Goal: Task Accomplishment & Management: Manage account settings

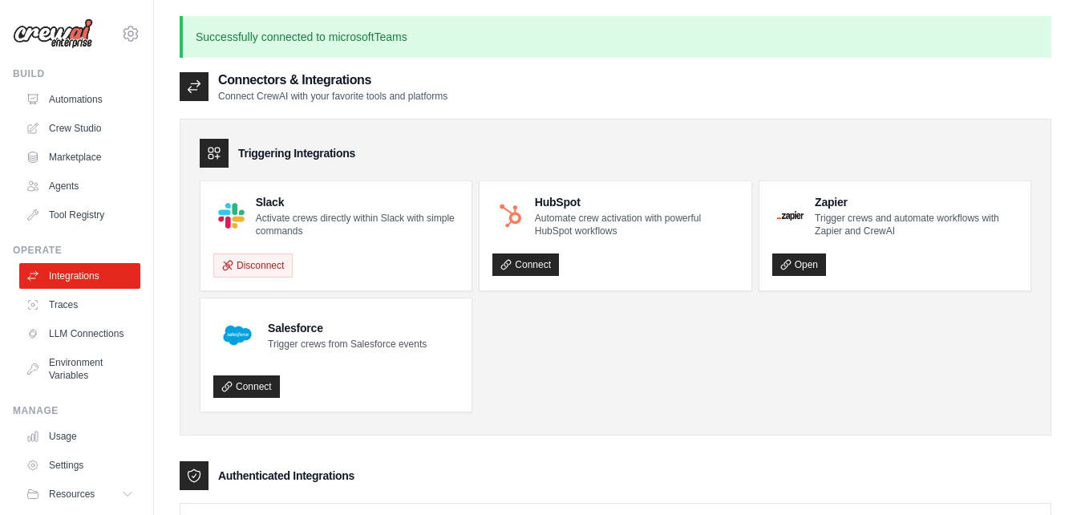
click at [65, 30] on img at bounding box center [53, 33] width 80 height 30
click at [121, 31] on icon at bounding box center [130, 33] width 19 height 19
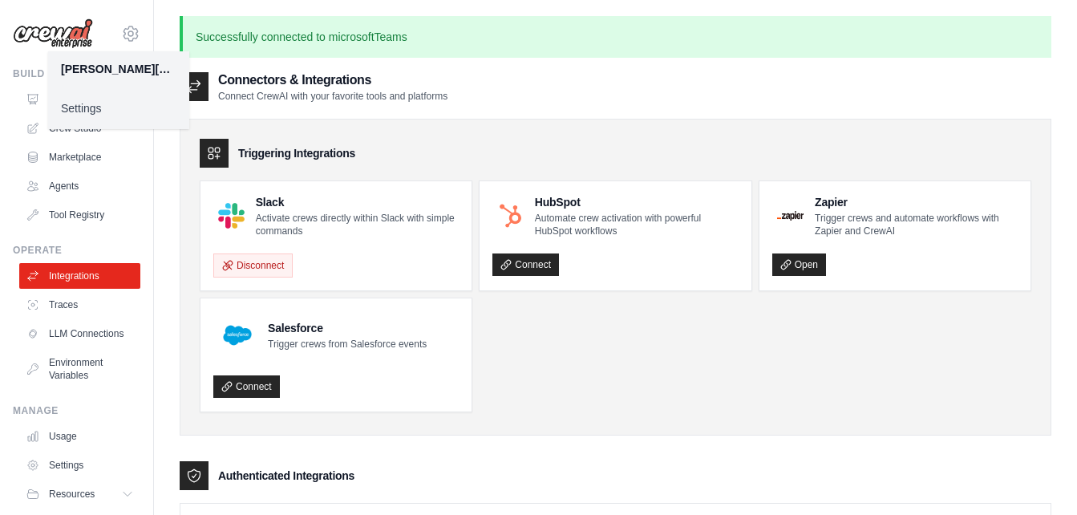
click at [87, 111] on link "Settings" at bounding box center [118, 108] width 141 height 29
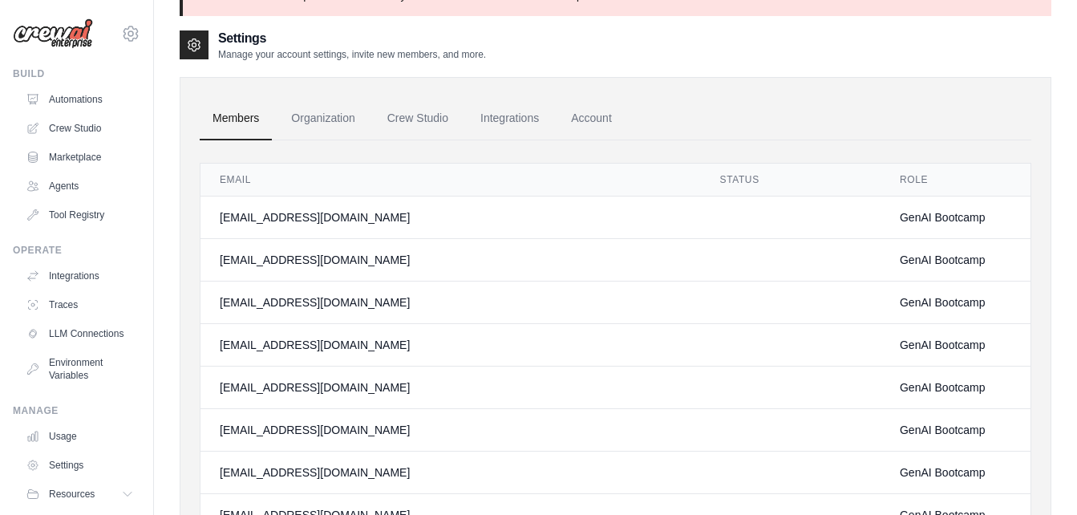
scroll to position [35, 0]
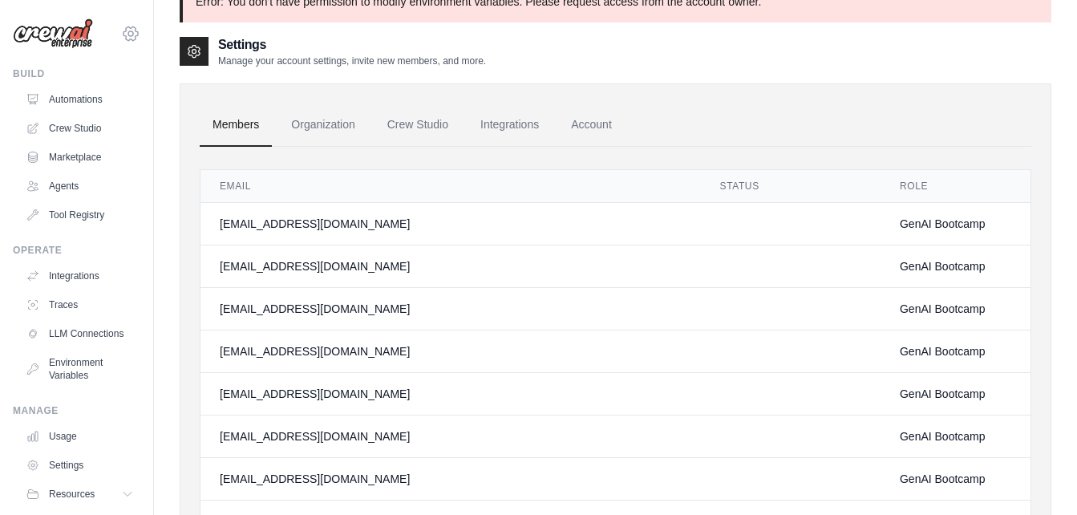
click at [123, 38] on icon at bounding box center [130, 33] width 14 height 14
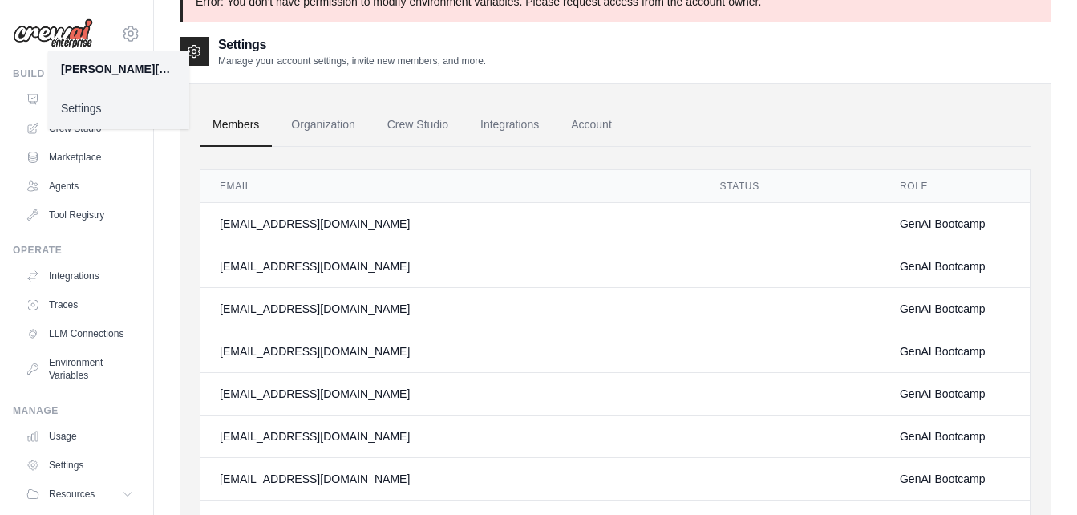
click at [89, 114] on link "Settings" at bounding box center [118, 108] width 141 height 29
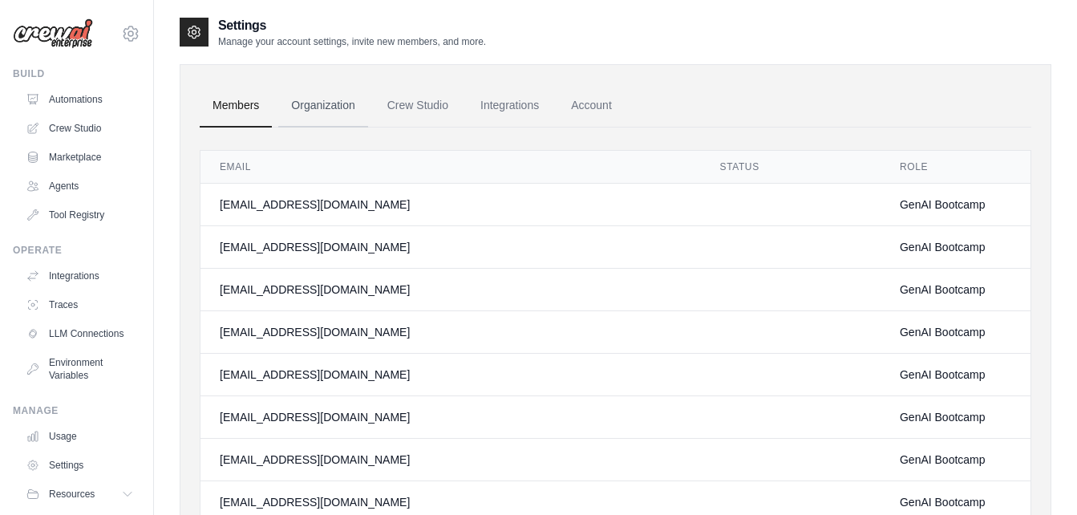
click at [325, 105] on link "Organization" at bounding box center [322, 105] width 89 height 43
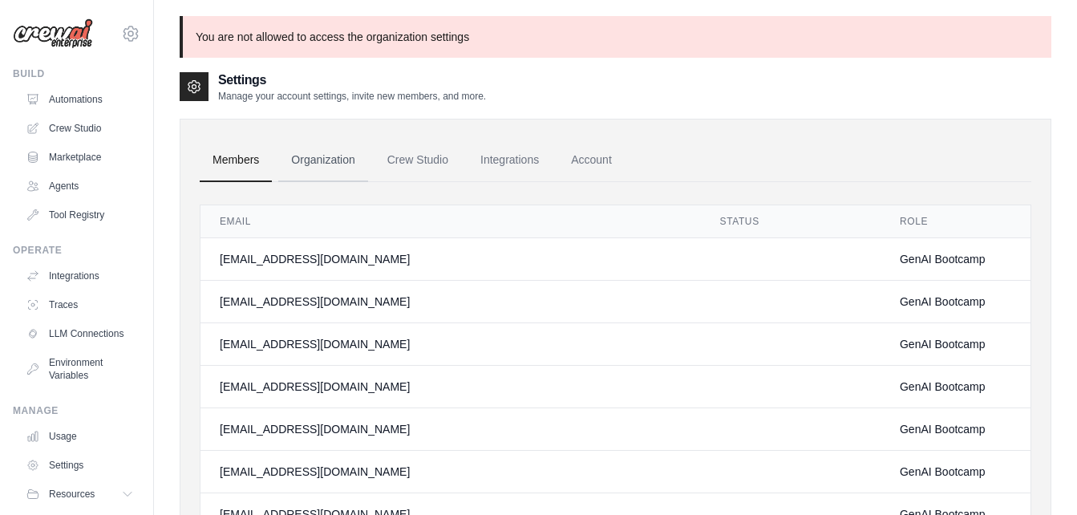
click at [318, 166] on link "Organization" at bounding box center [322, 160] width 89 height 43
click at [334, 160] on link "Organization" at bounding box center [322, 160] width 89 height 43
click at [630, 91] on div "Settings Manage your account settings, invite new members, and more." at bounding box center [615, 87] width 871 height 32
click at [93, 131] on link "Crew Studio" at bounding box center [81, 128] width 121 height 26
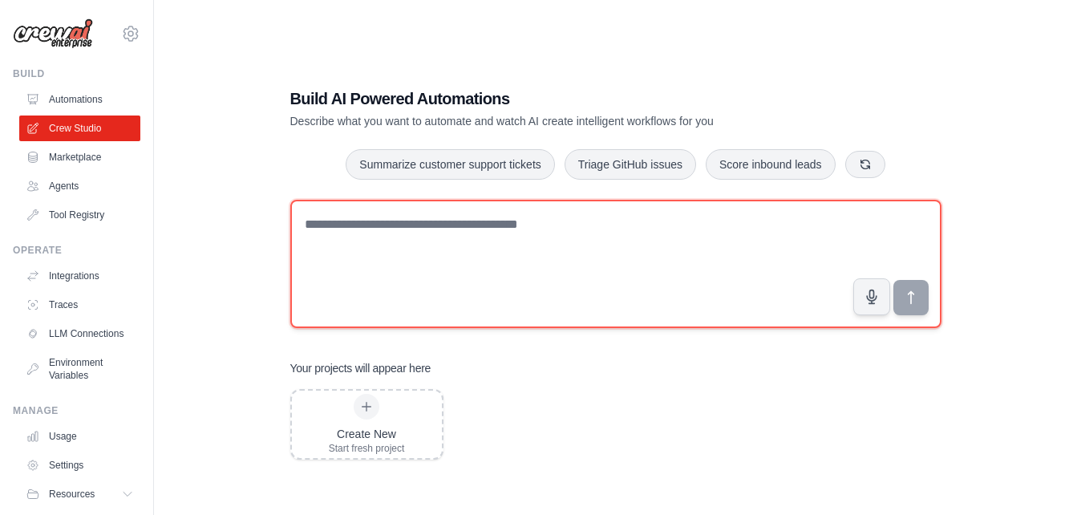
click at [524, 261] on textarea at bounding box center [615, 264] width 651 height 128
click at [622, 264] on textarea at bounding box center [615, 264] width 651 height 128
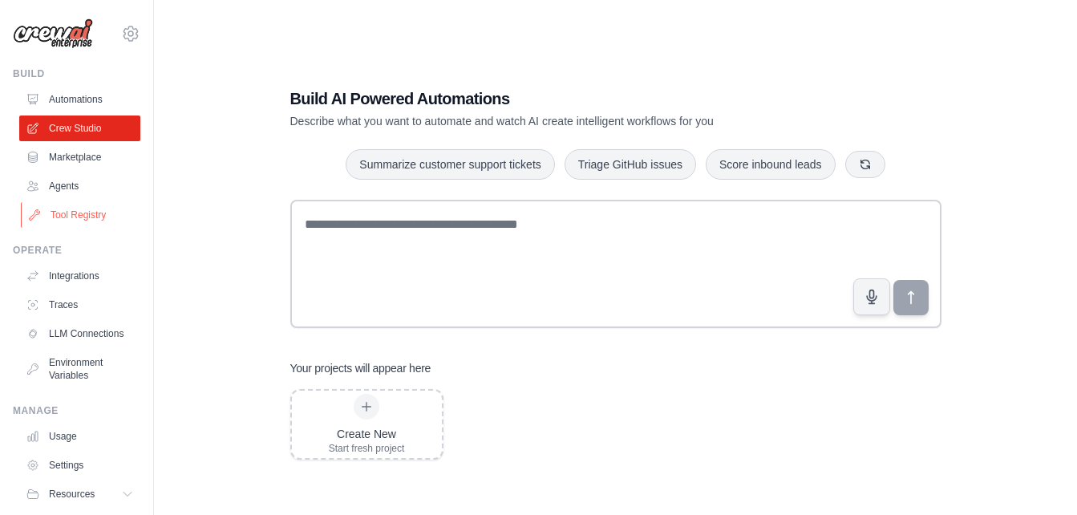
click at [83, 216] on link "Tool Registry" at bounding box center [81, 215] width 121 height 26
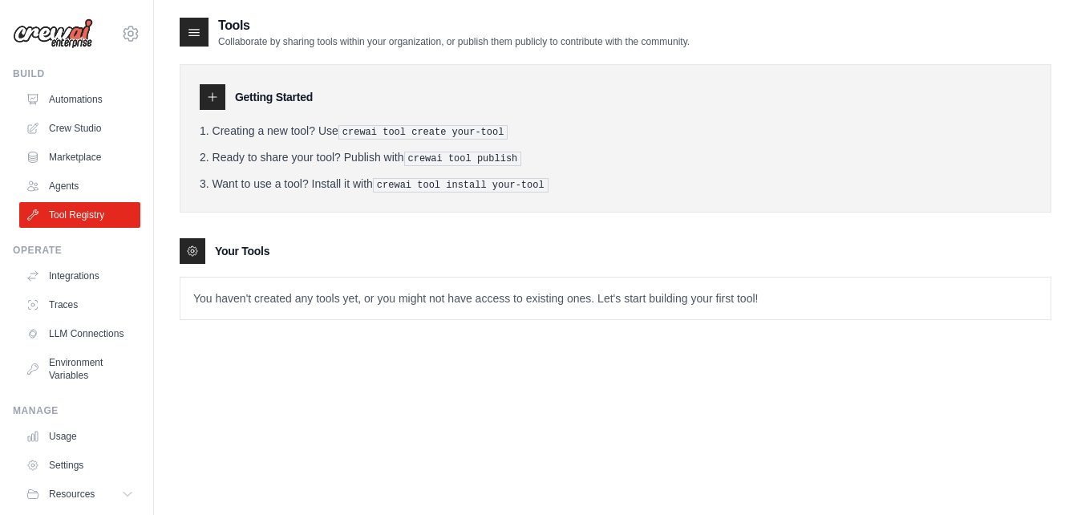
click at [400, 253] on div "Your Tools" at bounding box center [615, 251] width 871 height 26
click at [621, 376] on div "Tools Collaborate by sharing tools within your organization, or publish them pu…" at bounding box center [615, 273] width 871 height 515
click at [281, 354] on div "Tools Collaborate by sharing tools within your organization, or publish them pu…" at bounding box center [615, 273] width 871 height 515
click at [95, 265] on link "Integrations" at bounding box center [81, 276] width 121 height 26
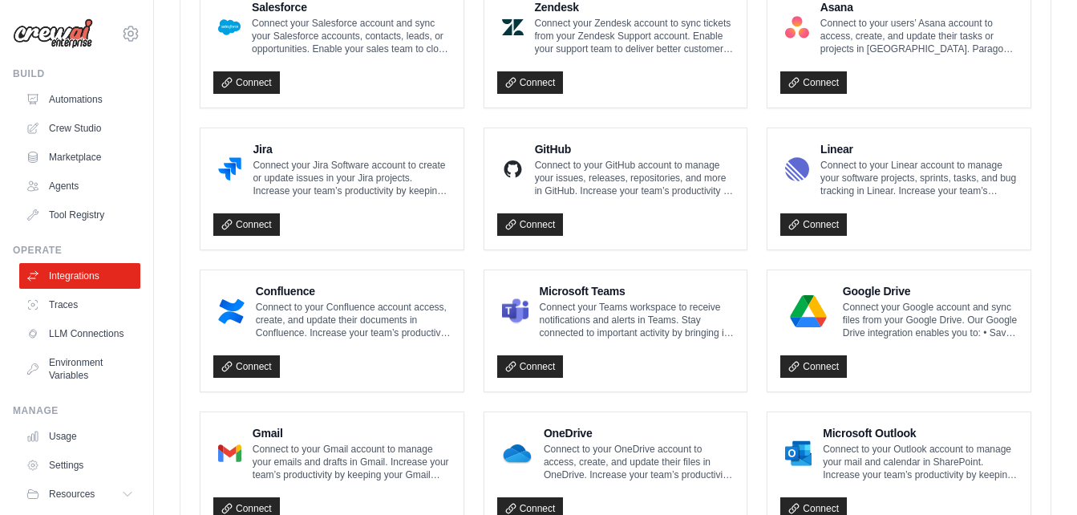
scroll to position [996, 0]
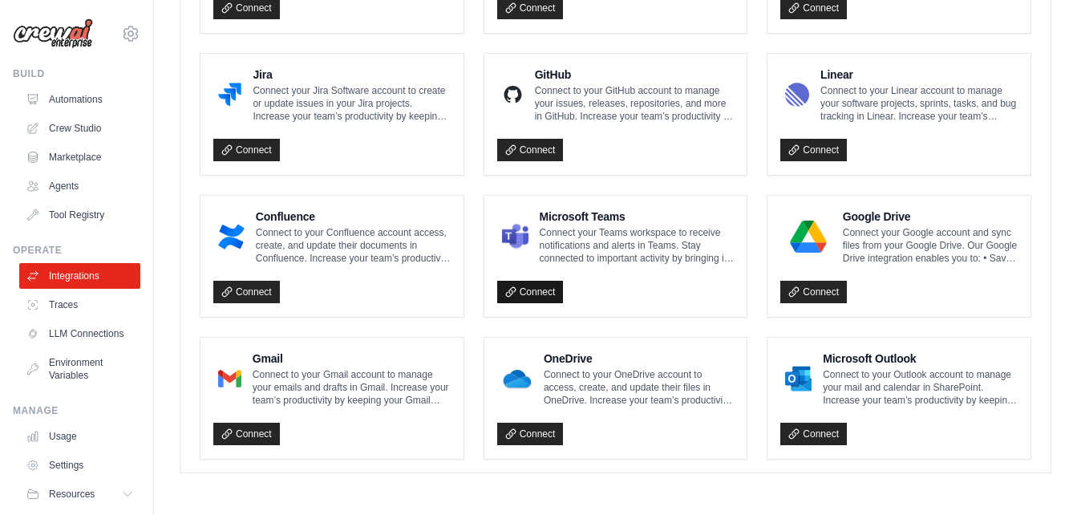
click at [532, 298] on link "Connect" at bounding box center [530, 292] width 67 height 22
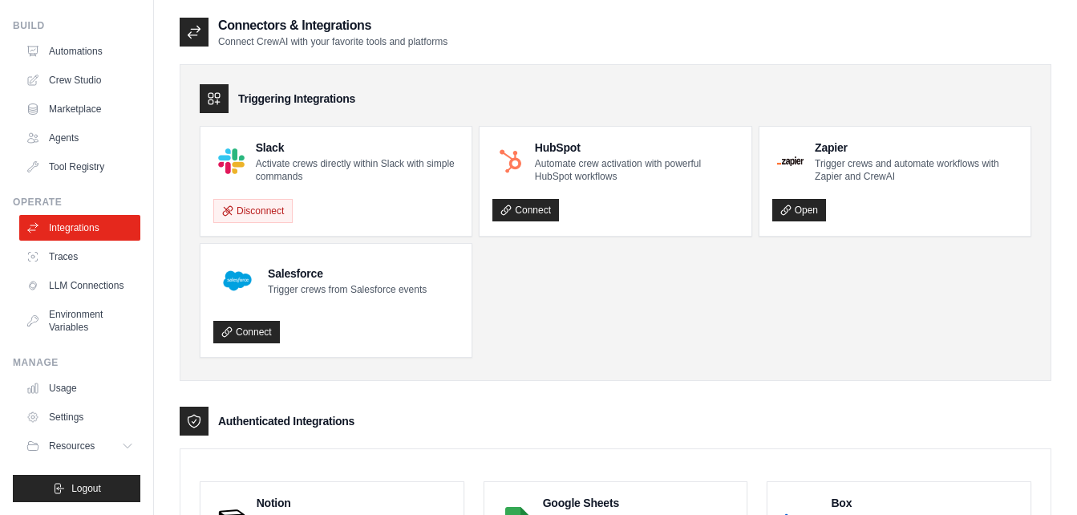
scroll to position [57, 0]
click at [103, 313] on link "Environment Variables" at bounding box center [81, 320] width 121 height 38
click at [94, 313] on link "Environment Variables" at bounding box center [81, 320] width 121 height 38
click at [67, 330] on link "Environment Variables" at bounding box center [81, 320] width 121 height 38
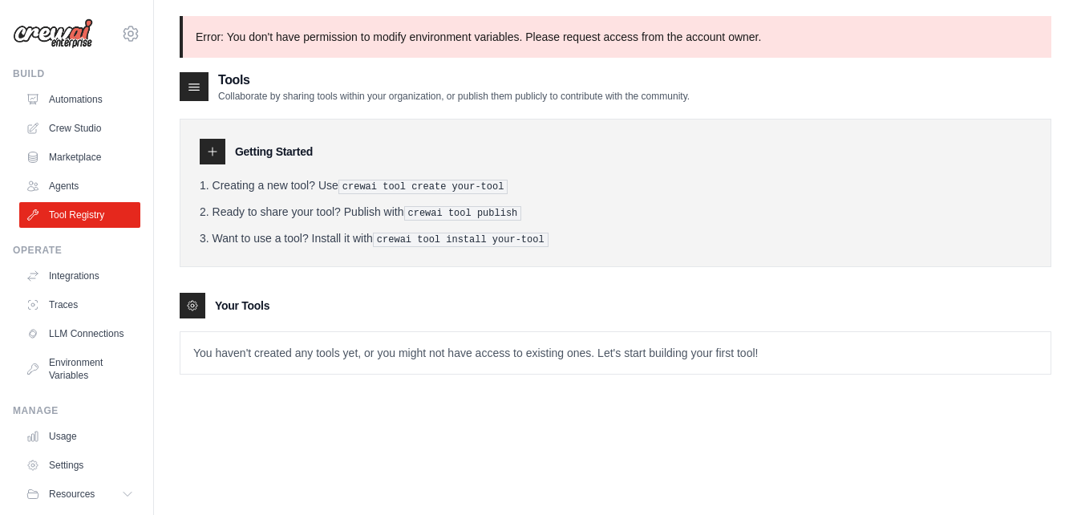
click at [71, 38] on img at bounding box center [53, 33] width 80 height 30
click at [83, 99] on link "Automations" at bounding box center [81, 100] width 121 height 26
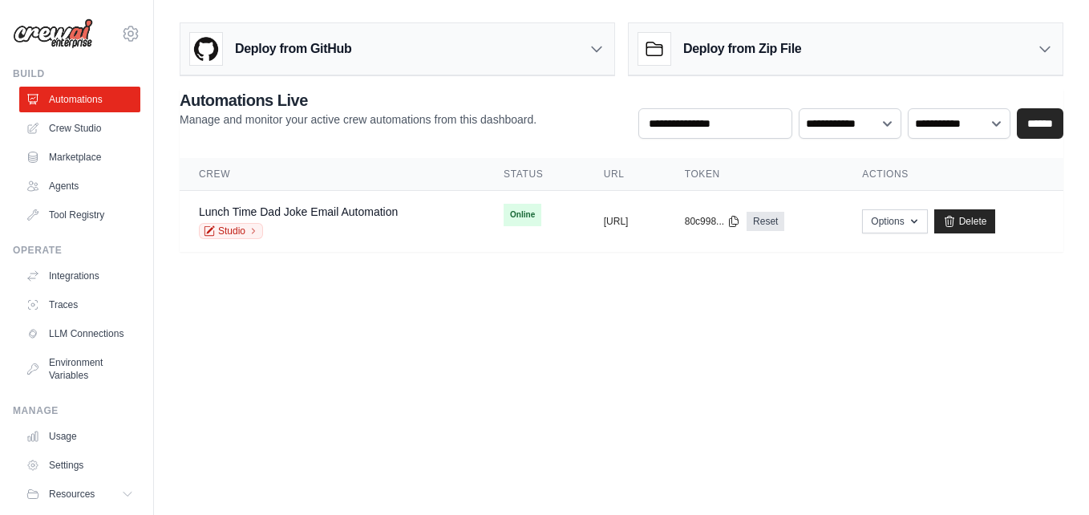
click at [87, 130] on link "Crew Studio" at bounding box center [79, 128] width 121 height 26
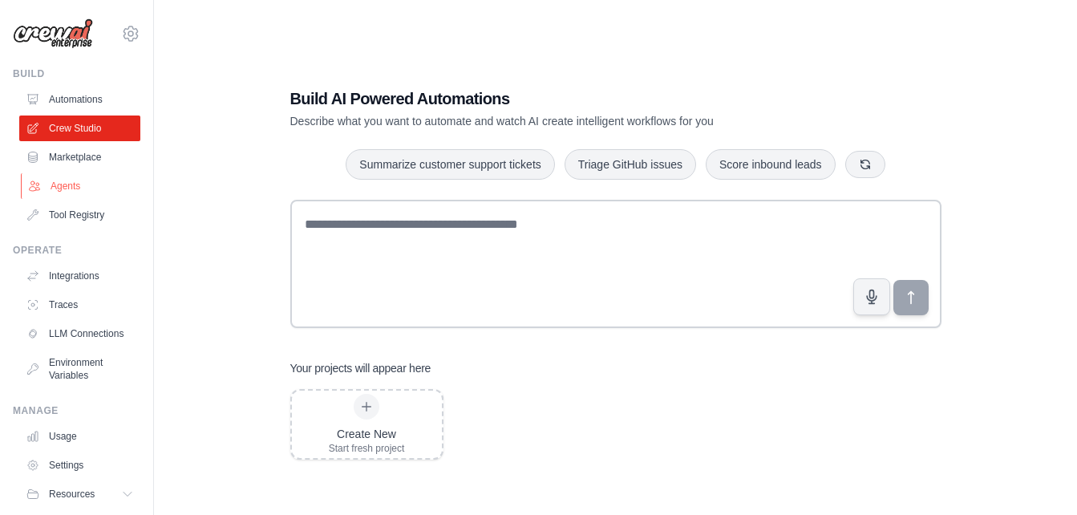
click at [65, 180] on link "Agents" at bounding box center [81, 186] width 121 height 26
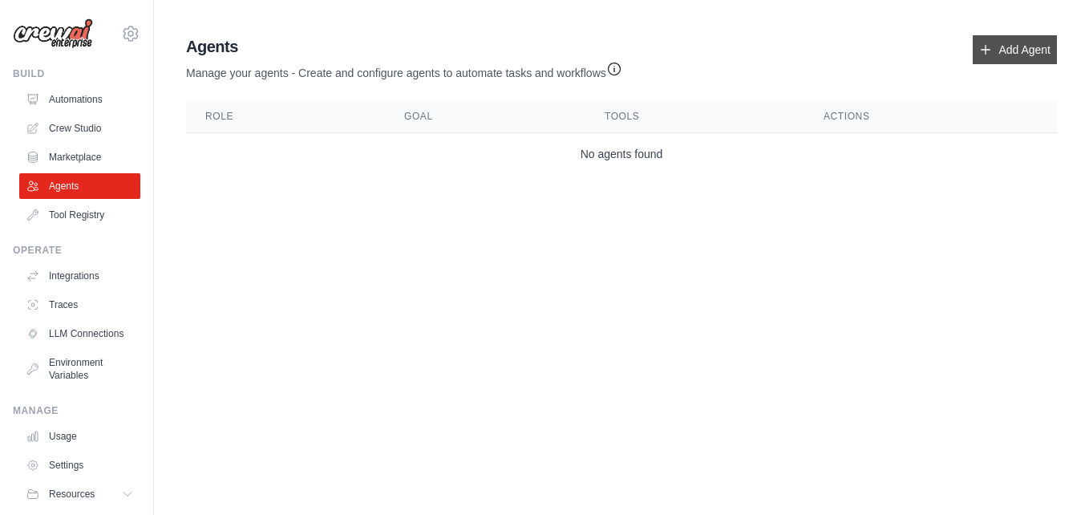
click at [995, 46] on link "Add Agent" at bounding box center [1014, 49] width 84 height 29
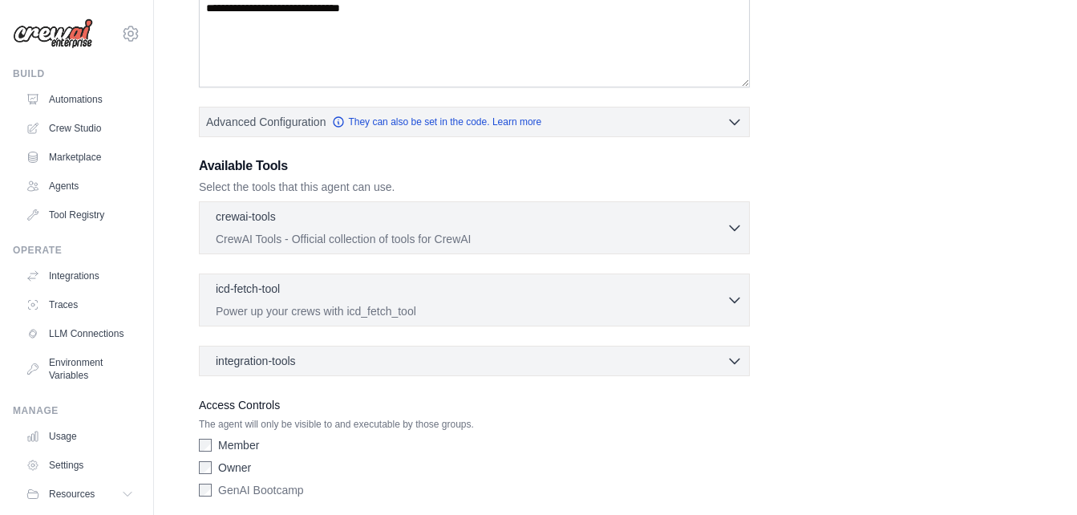
scroll to position [368, 0]
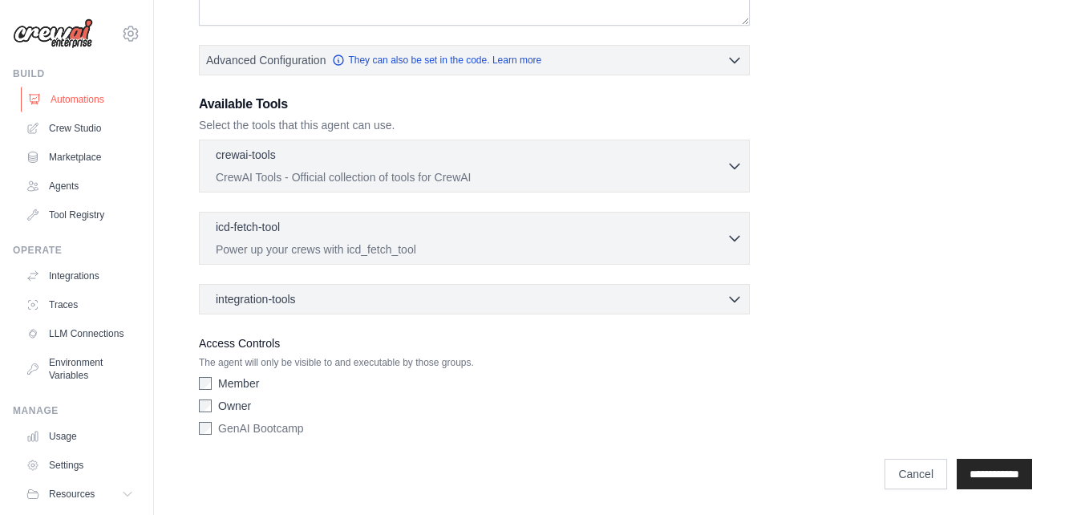
click at [80, 92] on link "Automations" at bounding box center [81, 100] width 121 height 26
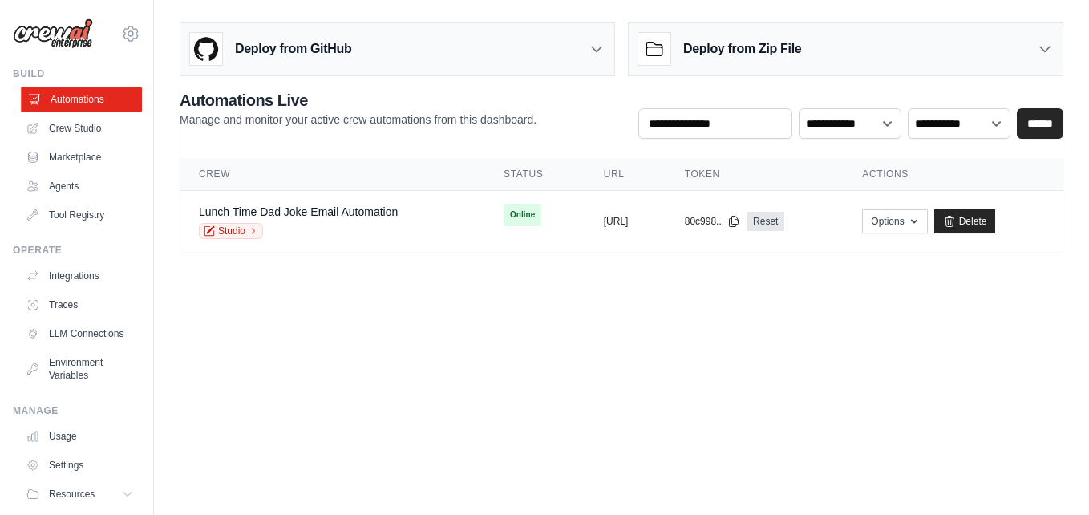
click at [57, 102] on link "Automations" at bounding box center [81, 100] width 121 height 26
click at [55, 132] on link "Crew Studio" at bounding box center [81, 128] width 121 height 26
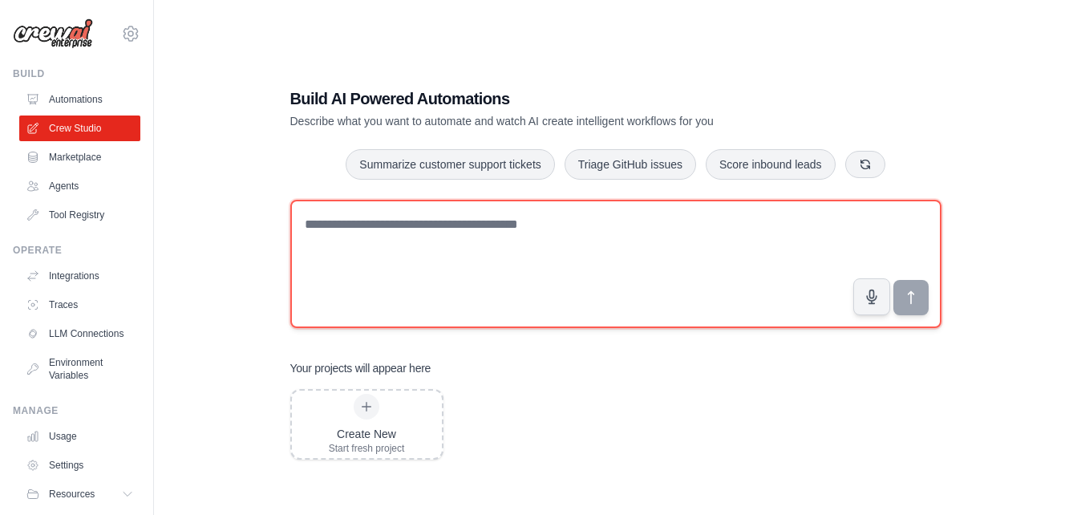
click at [462, 241] on textarea at bounding box center [615, 264] width 651 height 128
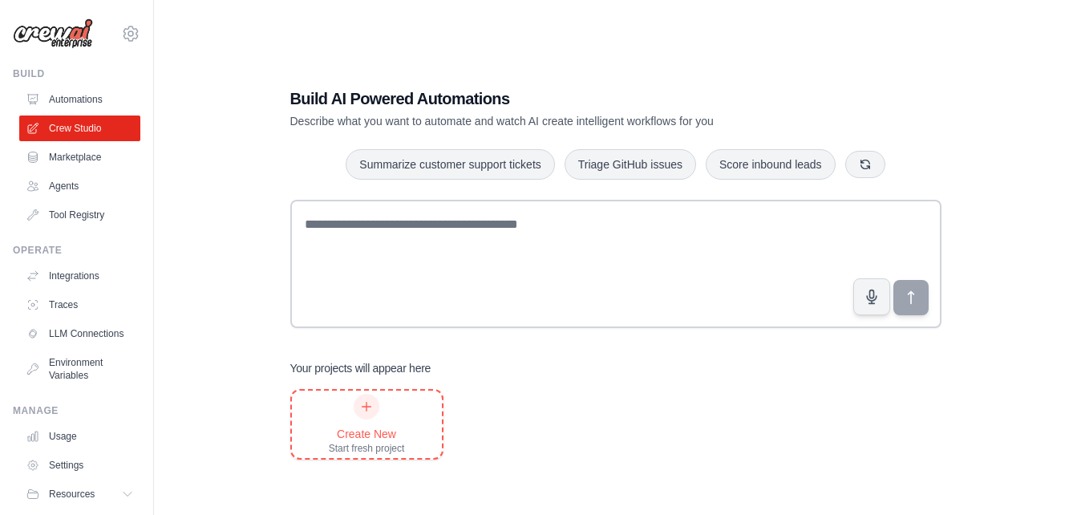
click at [405, 402] on div "Create New Start fresh project" at bounding box center [367, 423] width 150 height 67
click at [96, 152] on link "Marketplace" at bounding box center [81, 157] width 121 height 26
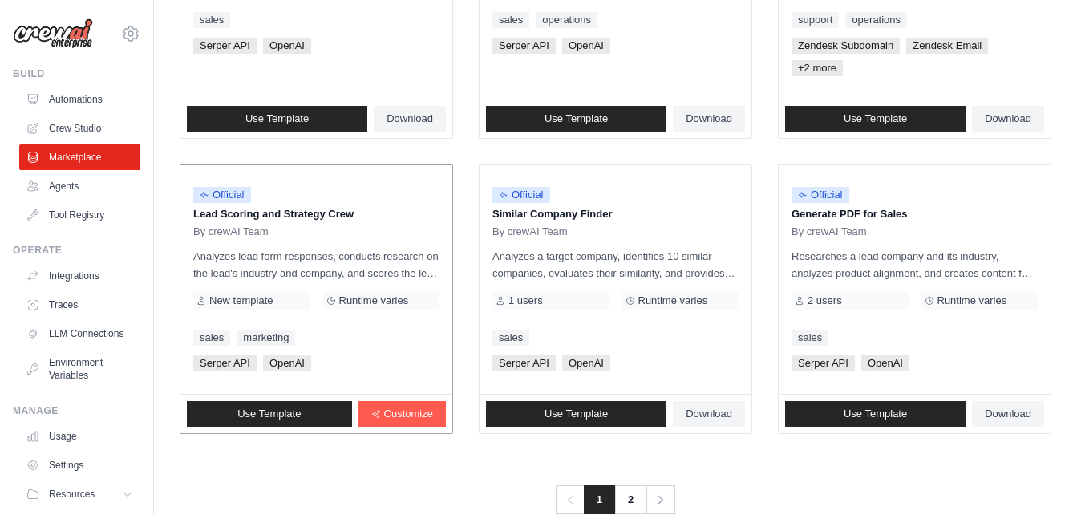
scroll to position [1016, 0]
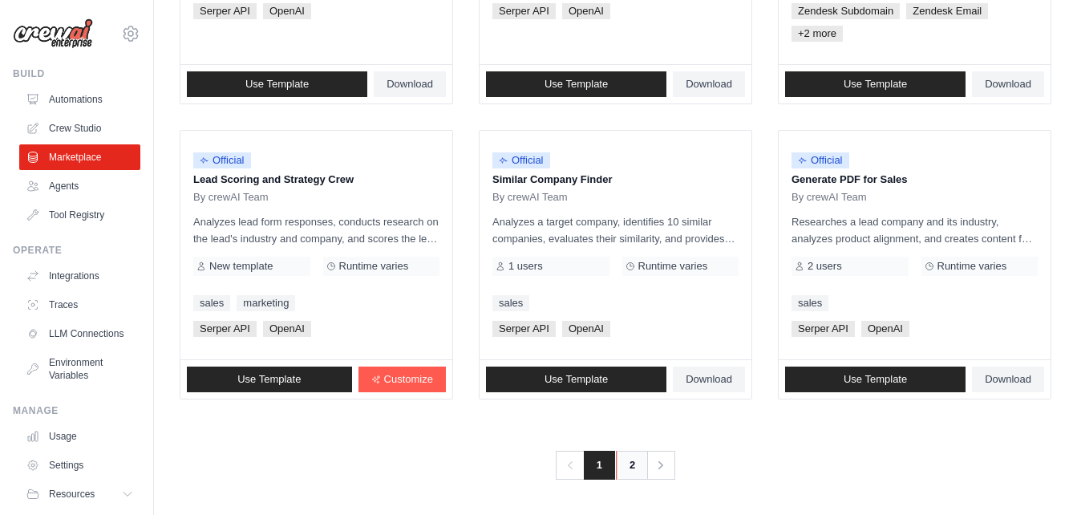
click at [625, 463] on link "2" at bounding box center [632, 465] width 32 height 29
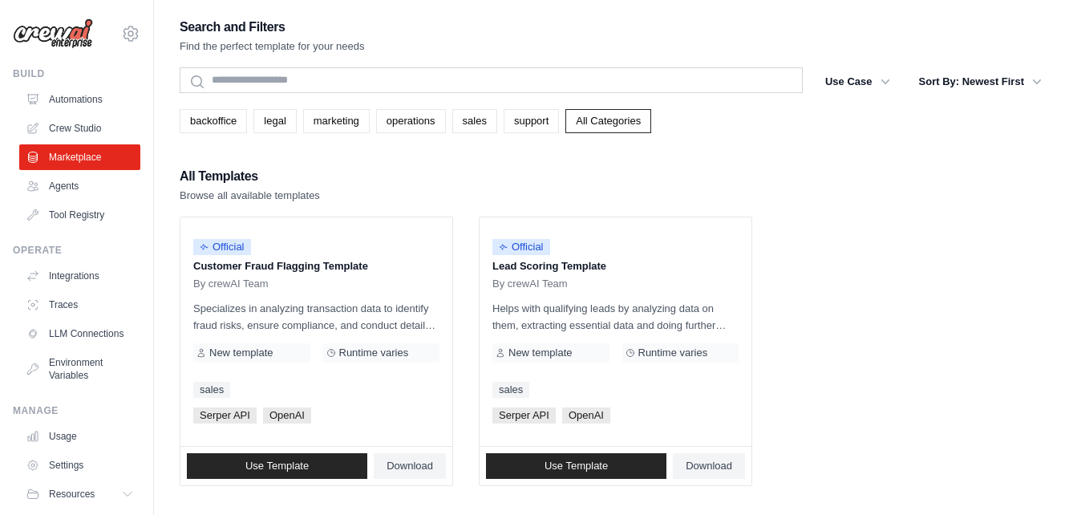
click at [861, 280] on ul "Official Customer Fraud Flagging Template By crewAI Team Specializes in analyzi…" at bounding box center [615, 350] width 871 height 269
click at [86, 381] on link "Environment Variables" at bounding box center [81, 369] width 121 height 38
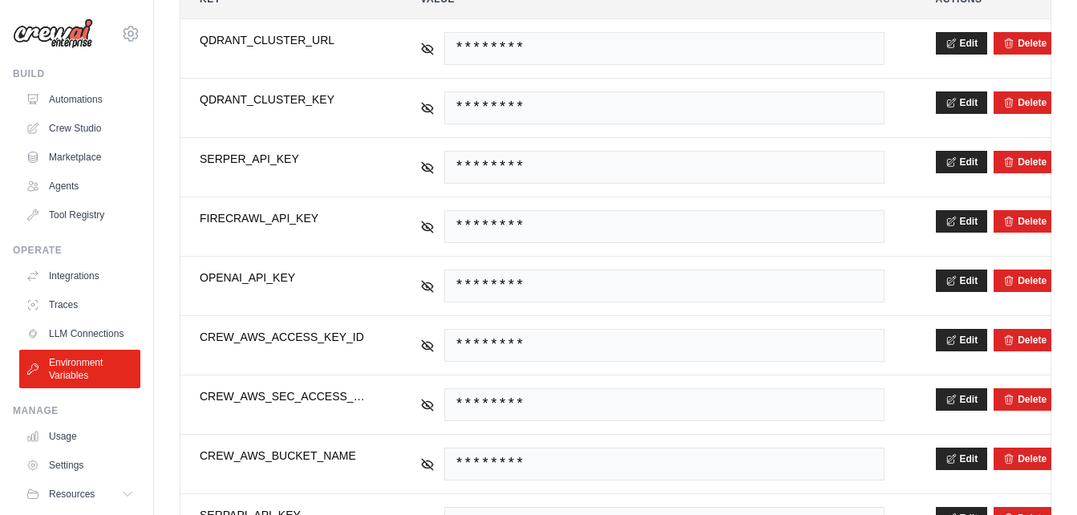
scroll to position [326, 0]
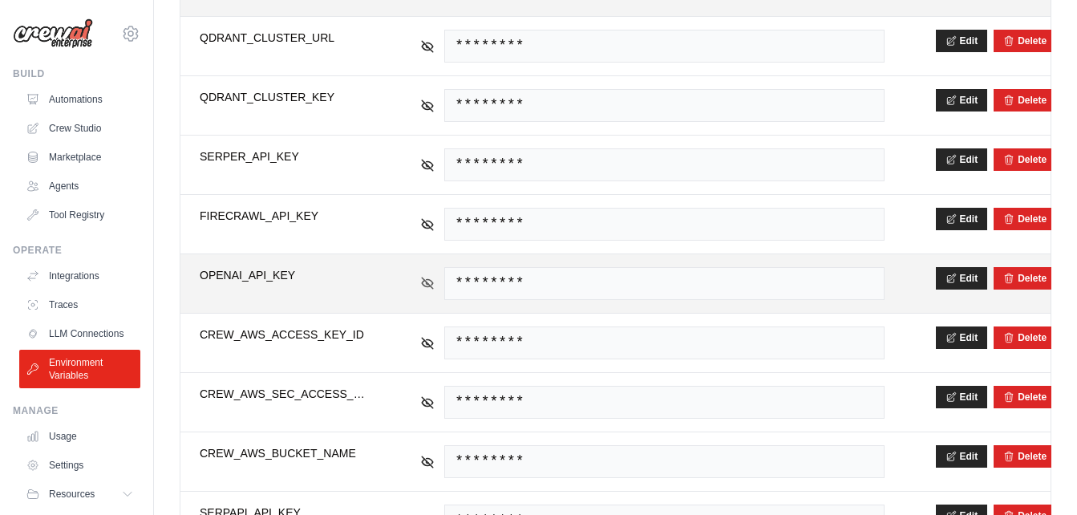
click at [423, 284] on icon at bounding box center [428, 282] width 11 height 7
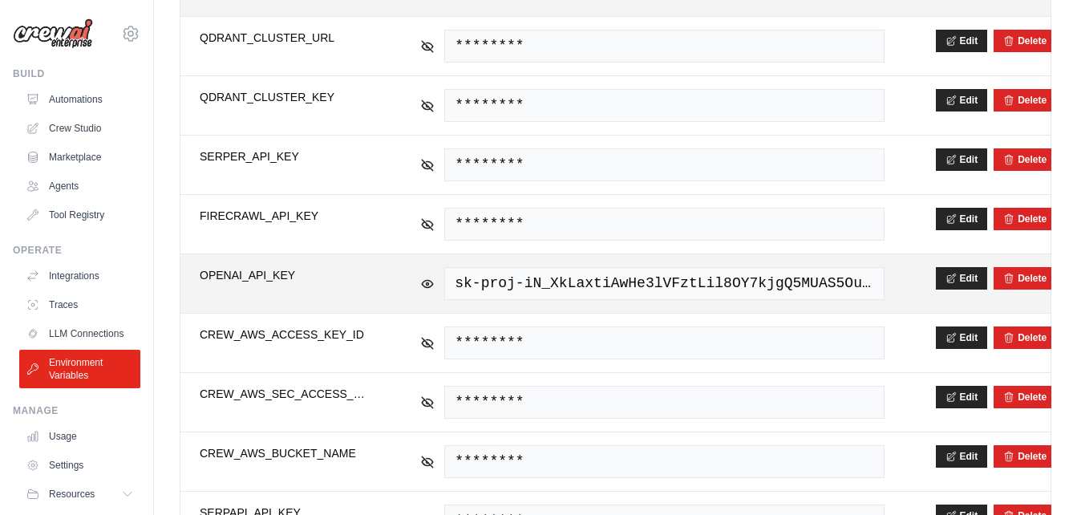
click at [552, 291] on span "sk-proj-iN_XkLaxtiAwHe3lVFztLil8OY7kjgQ5MUAS5Ou7OUR-uQ9_PJGZVSwY2XRrmANqnh-Ap_x…" at bounding box center [663, 283] width 439 height 33
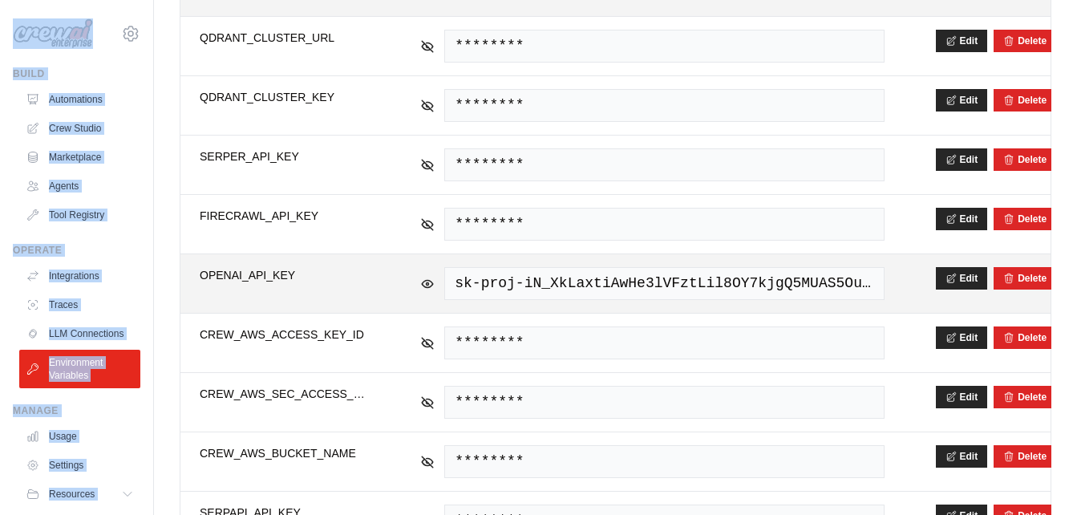
click at [552, 291] on span "sk-proj-iN_XkLaxtiAwHe3lVFztLil8OY7kjgQ5MUAS5Ou7OUR-uQ9_PJGZVSwY2XRrmANqnh-Ap_x…" at bounding box center [663, 283] width 439 height 33
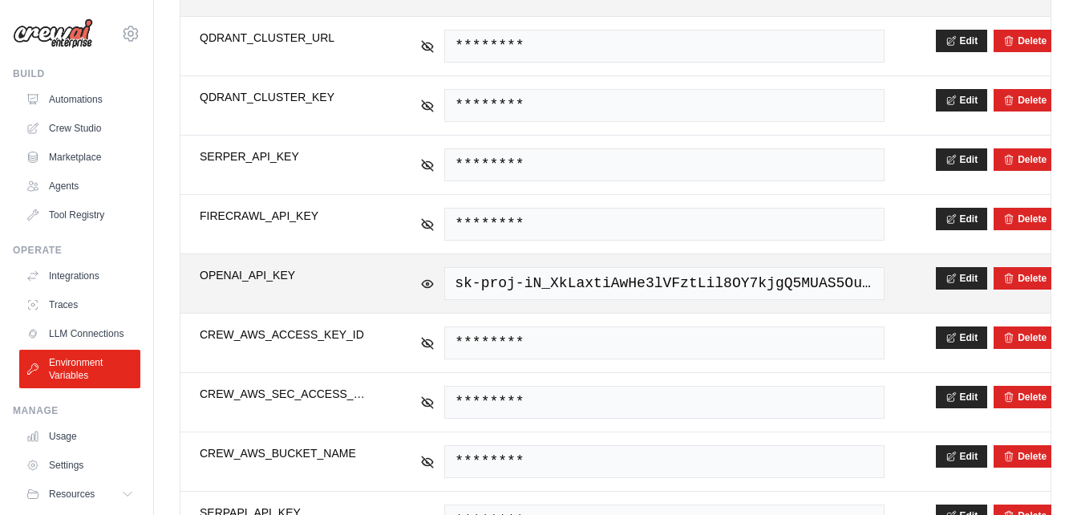
click at [523, 285] on span "sk-proj-iN_XkLaxtiAwHe3lVFztLil8OY7kjgQ5MUAS5Ou7OUR-uQ9_PJGZVSwY2XRrmANqnh-Ap_x…" at bounding box center [663, 283] width 439 height 33
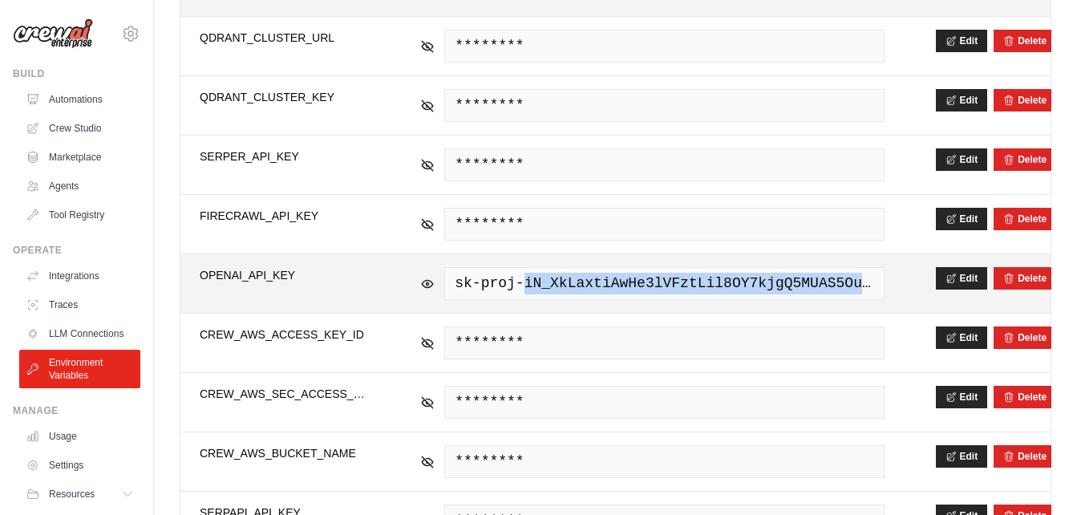
click at [523, 285] on span "sk-proj-iN_XkLaxtiAwHe3lVFztLil8OY7kjgQ5MUAS5Ou7OUR-uQ9_PJGZVSwY2XRrmANqnh-Ap_x…" at bounding box center [663, 283] width 439 height 33
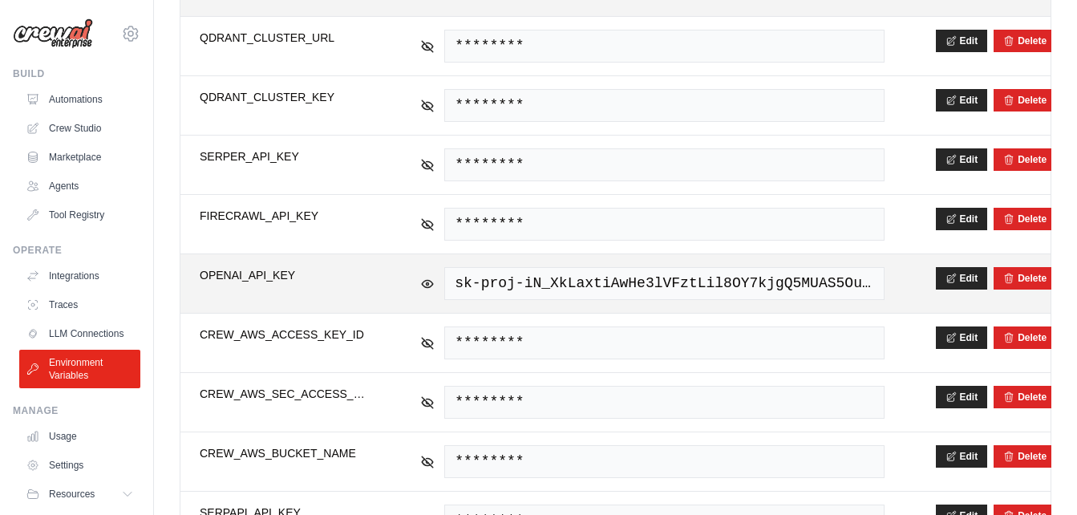
drag, startPoint x: 523, startPoint y: 285, endPoint x: 505, endPoint y: 281, distance: 17.9
click at [505, 281] on span "sk-proj-iN_XkLaxtiAwHe3lVFztLil8OY7kjgQ5MUAS5Ou7OUR-uQ9_PJGZVSwY2XRrmANqnh-Ap_x…" at bounding box center [663, 283] width 439 height 33
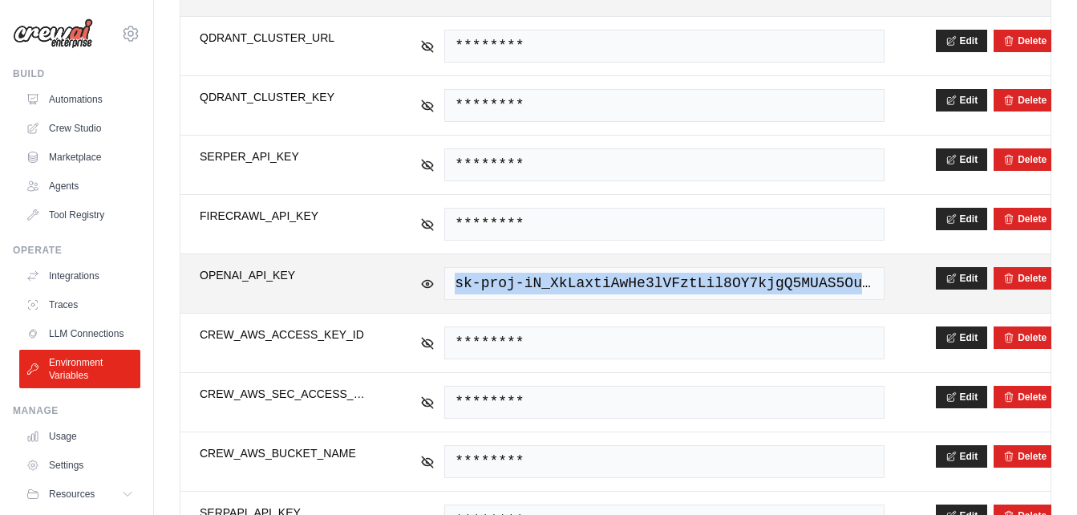
drag, startPoint x: 455, startPoint y: 284, endPoint x: 876, endPoint y: 284, distance: 420.9
click at [876, 284] on span "sk-proj-iN_XkLaxtiAwHe3lVFztLil8OY7kjgQ5MUAS5Ou7OUR-uQ9_PJGZVSwY2XRrmANqnh-Ap_x…" at bounding box center [663, 283] width 439 height 33
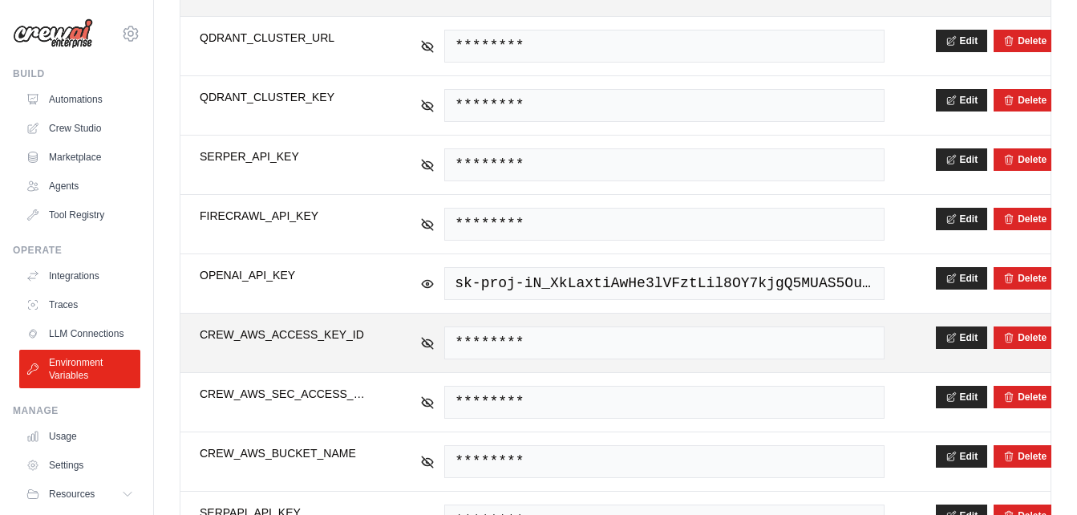
drag, startPoint x: 876, startPoint y: 284, endPoint x: 780, endPoint y: 321, distance: 103.3
click at [780, 321] on td "********" at bounding box center [652, 342] width 502 height 59
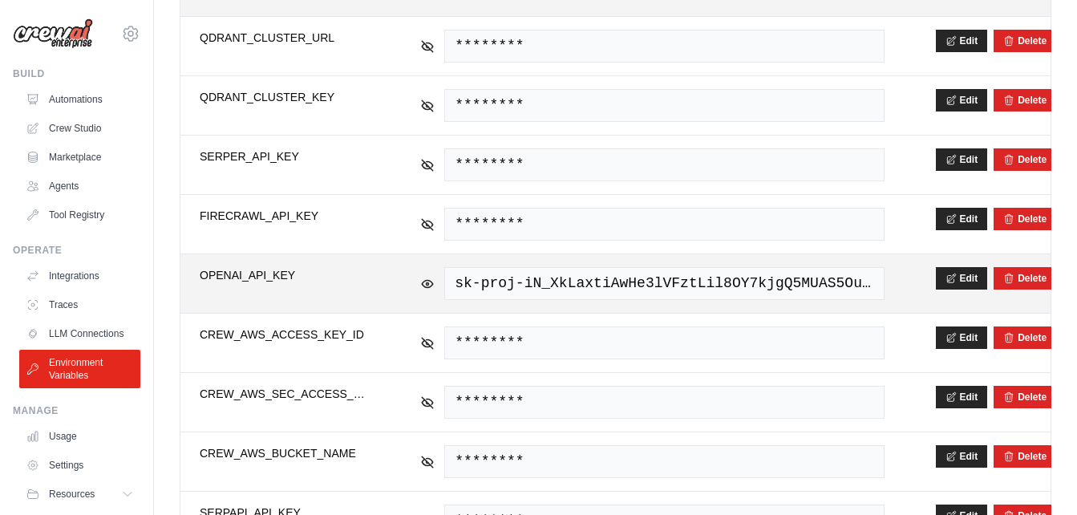
drag, startPoint x: 747, startPoint y: 287, endPoint x: 786, endPoint y: 282, distance: 38.8
click at [786, 282] on span "sk-proj-iN_XkLaxtiAwHe3lVFztLil8OY7kjgQ5MUAS5Ou7OUR-uQ9_PJGZVSwY2XRrmANqnh-Ap_x…" at bounding box center [663, 283] width 439 height 33
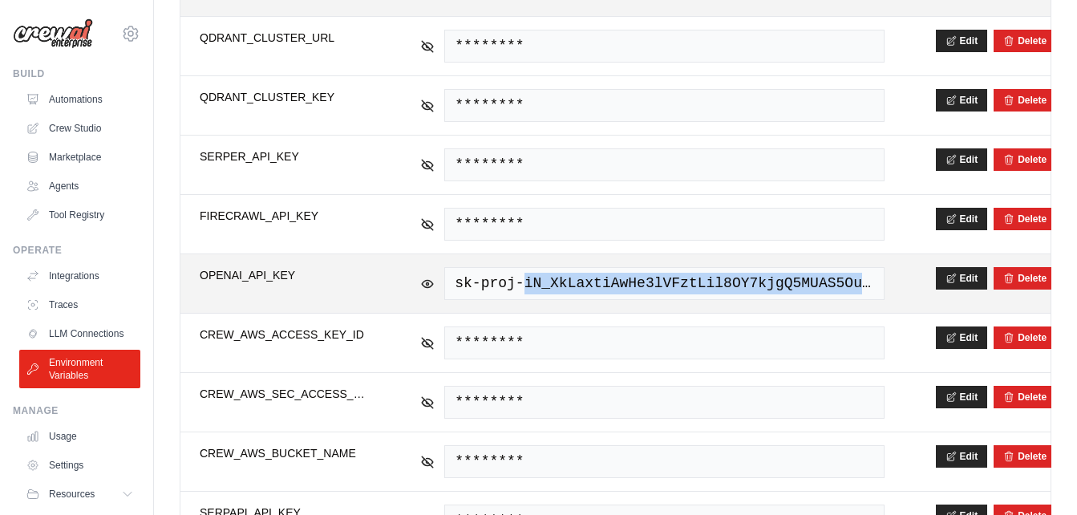
click at [786, 282] on span "sk-proj-iN_XkLaxtiAwHe3lVFztLil8OY7kjgQ5MUAS5Ou7OUR-uQ9_PJGZVSwY2XRrmANqnh-Ap_x…" at bounding box center [663, 283] width 439 height 33
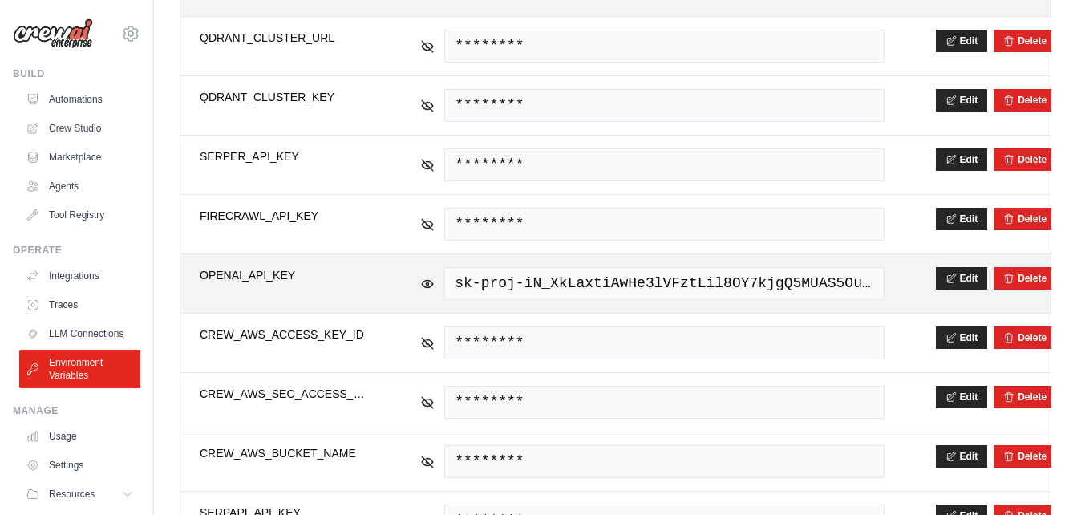
click at [267, 276] on span "OPENAI_API_KEY" at bounding box center [284, 275] width 169 height 16
click at [366, 295] on td "**********" at bounding box center [284, 283] width 208 height 59
click at [941, 280] on button "Edit" at bounding box center [962, 277] width 52 height 22
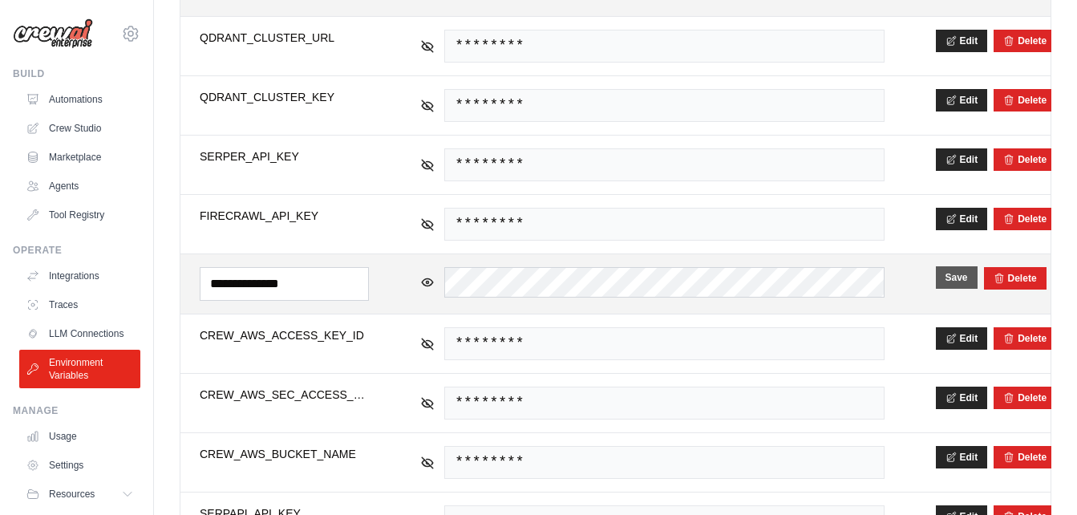
click at [952, 270] on button "Save" at bounding box center [957, 277] width 42 height 22
click at [893, 285] on td "sk-proj-iN_XkLaxtiAwHe3lVFztLil8OY7kjgQ5MUAS5Ou7OUR-uQ9_PJGZVSwY2XRrmANqnh-Ap_x…" at bounding box center [652, 283] width 502 height 59
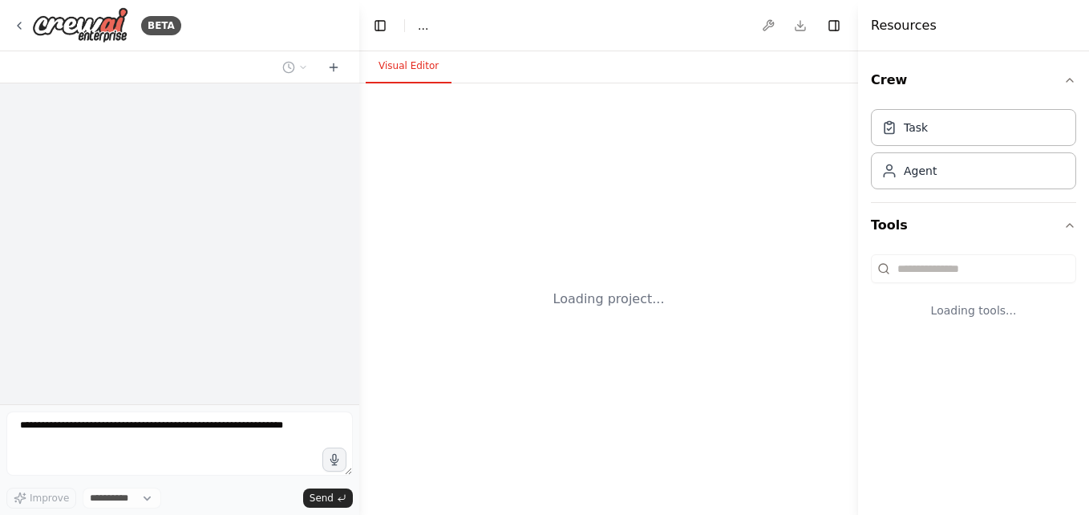
select select "****"
